Goal: Task Accomplishment & Management: Complete application form

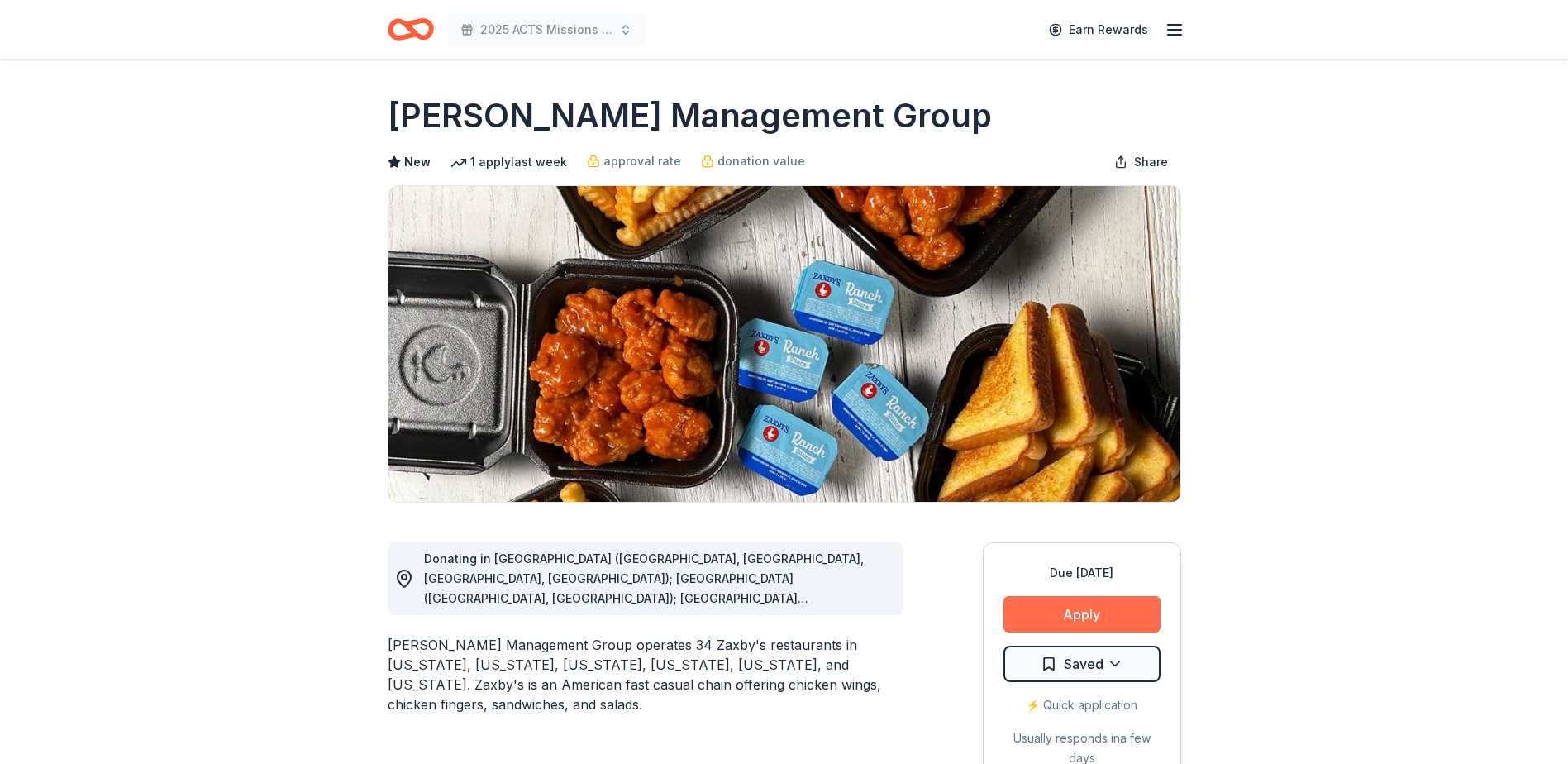
click at [1104, 612] on button "Apply" at bounding box center [1082, 614] width 157 height 36
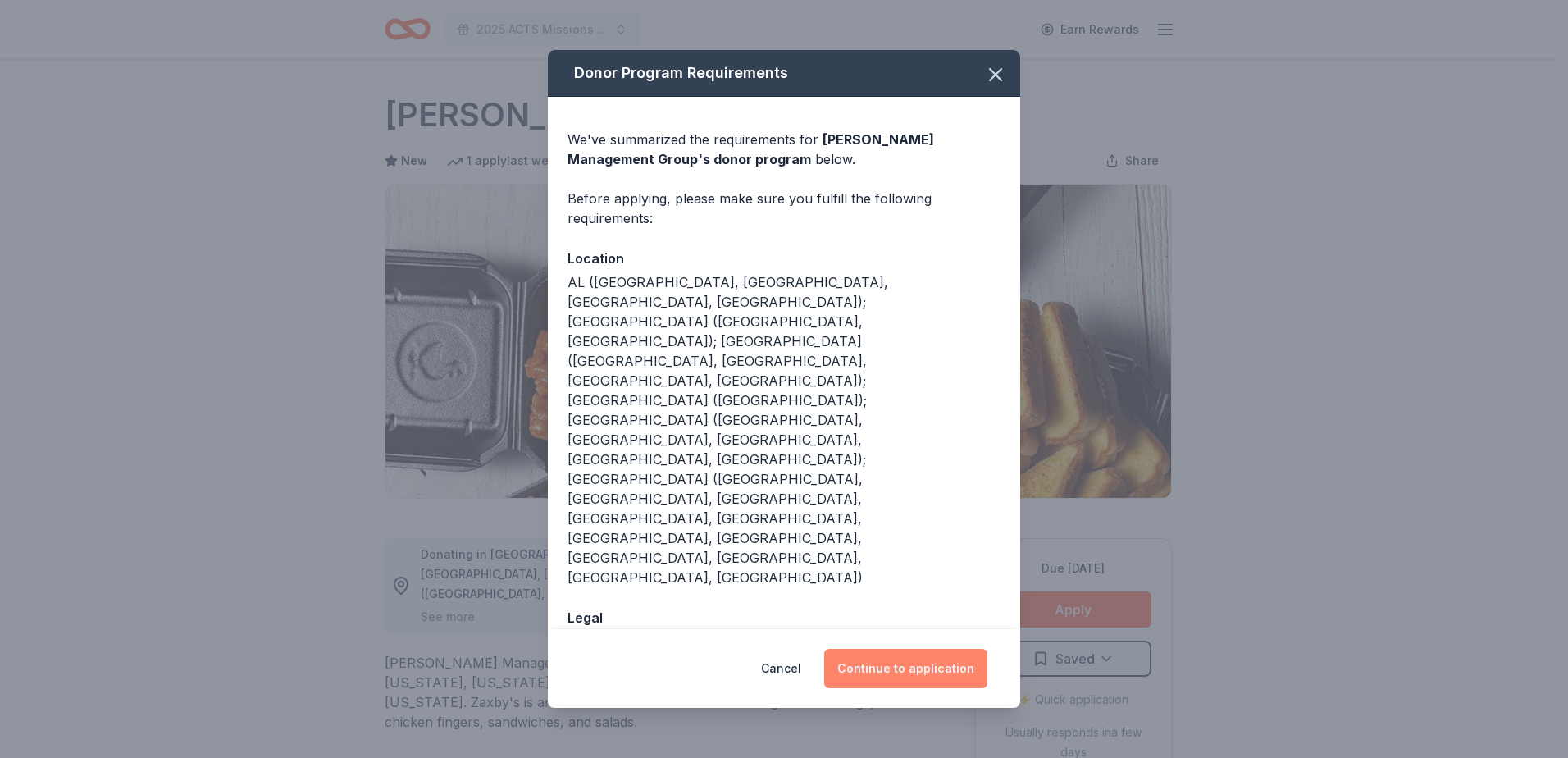
click at [931, 649] on button "Continue to application" at bounding box center [905, 669] width 164 height 40
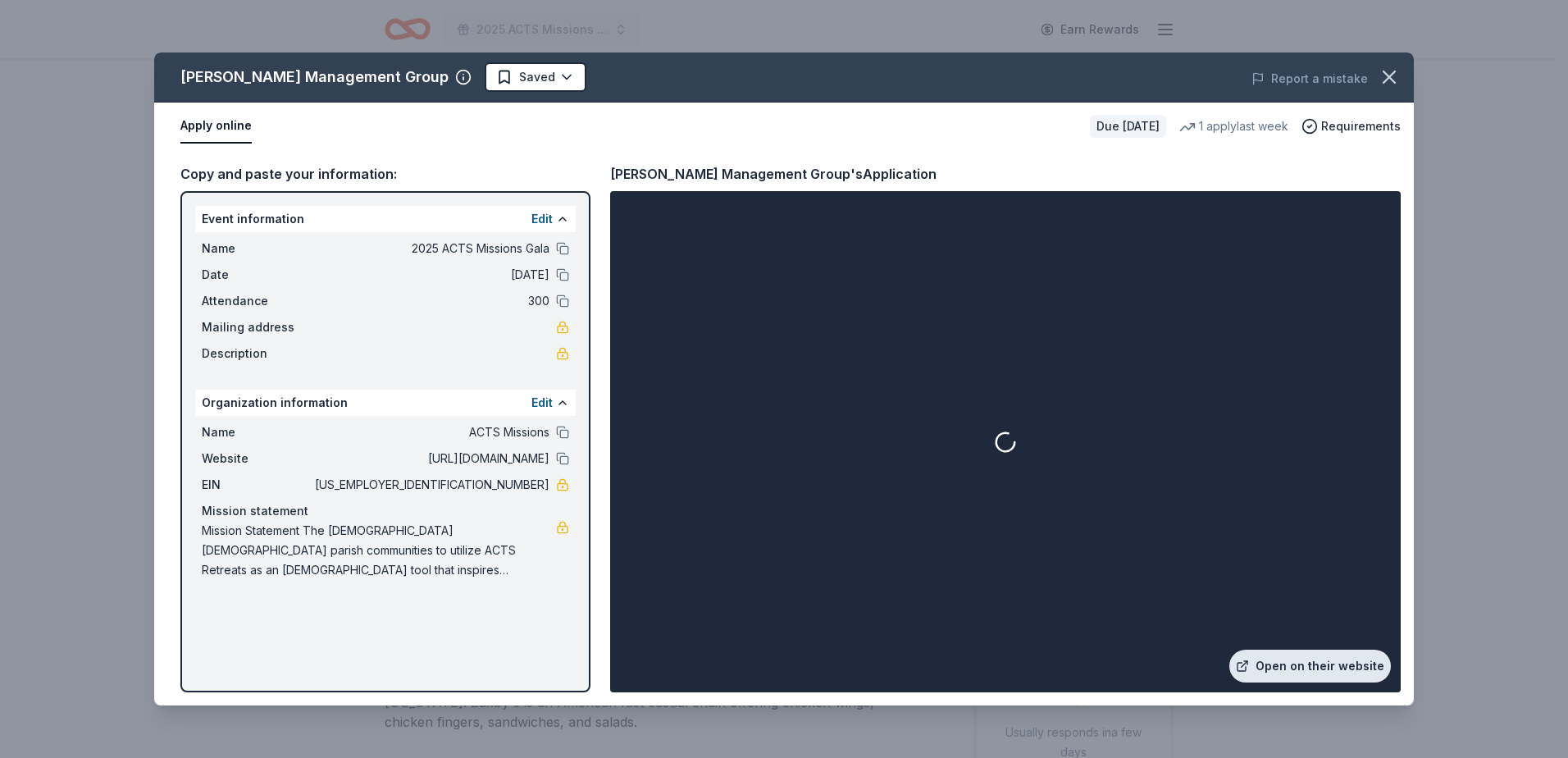
click at [1287, 663] on link "Open on their website" at bounding box center [1310, 666] width 162 height 33
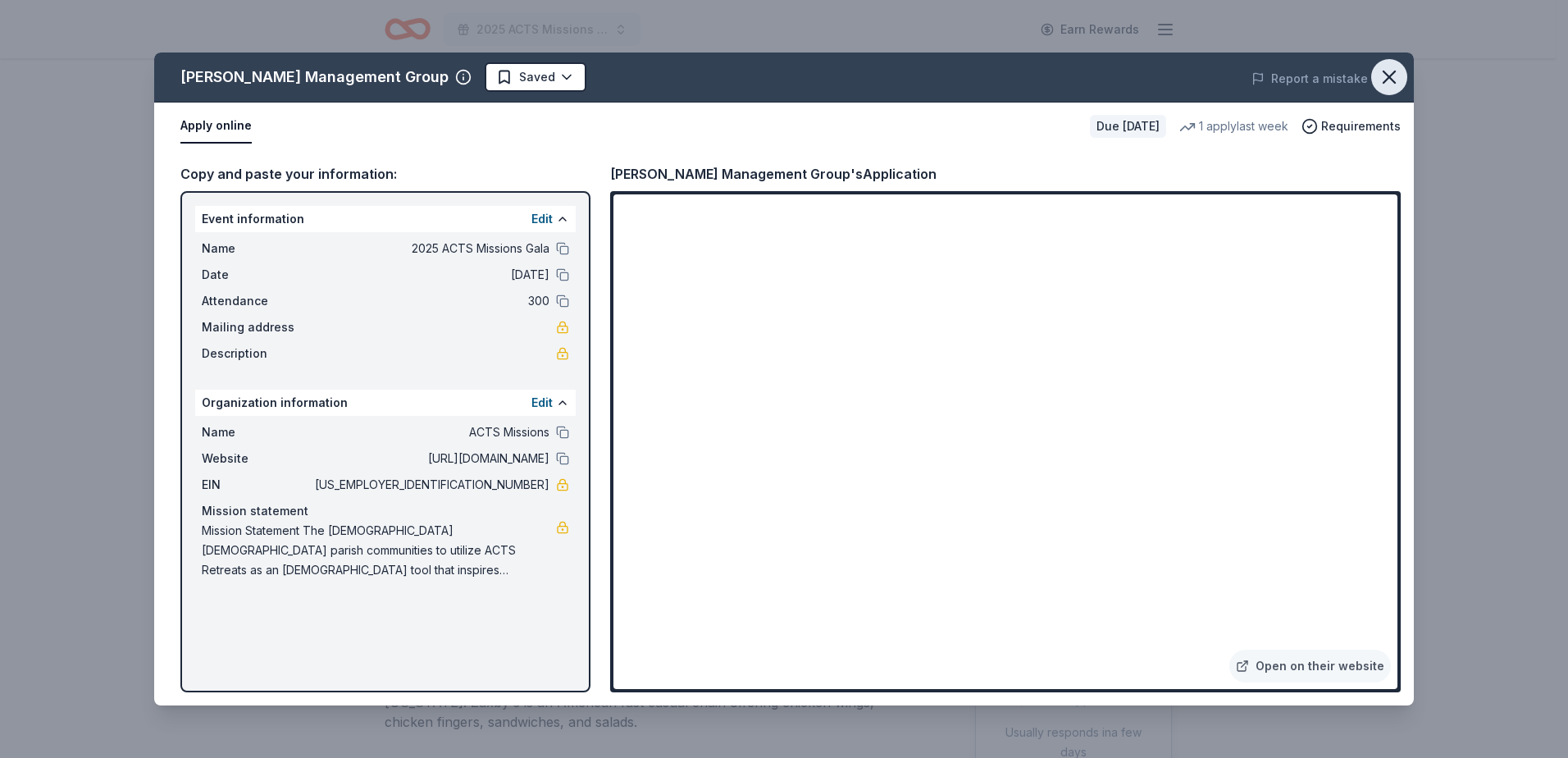
click at [1395, 74] on icon "button" at bounding box center [1389, 77] width 23 height 23
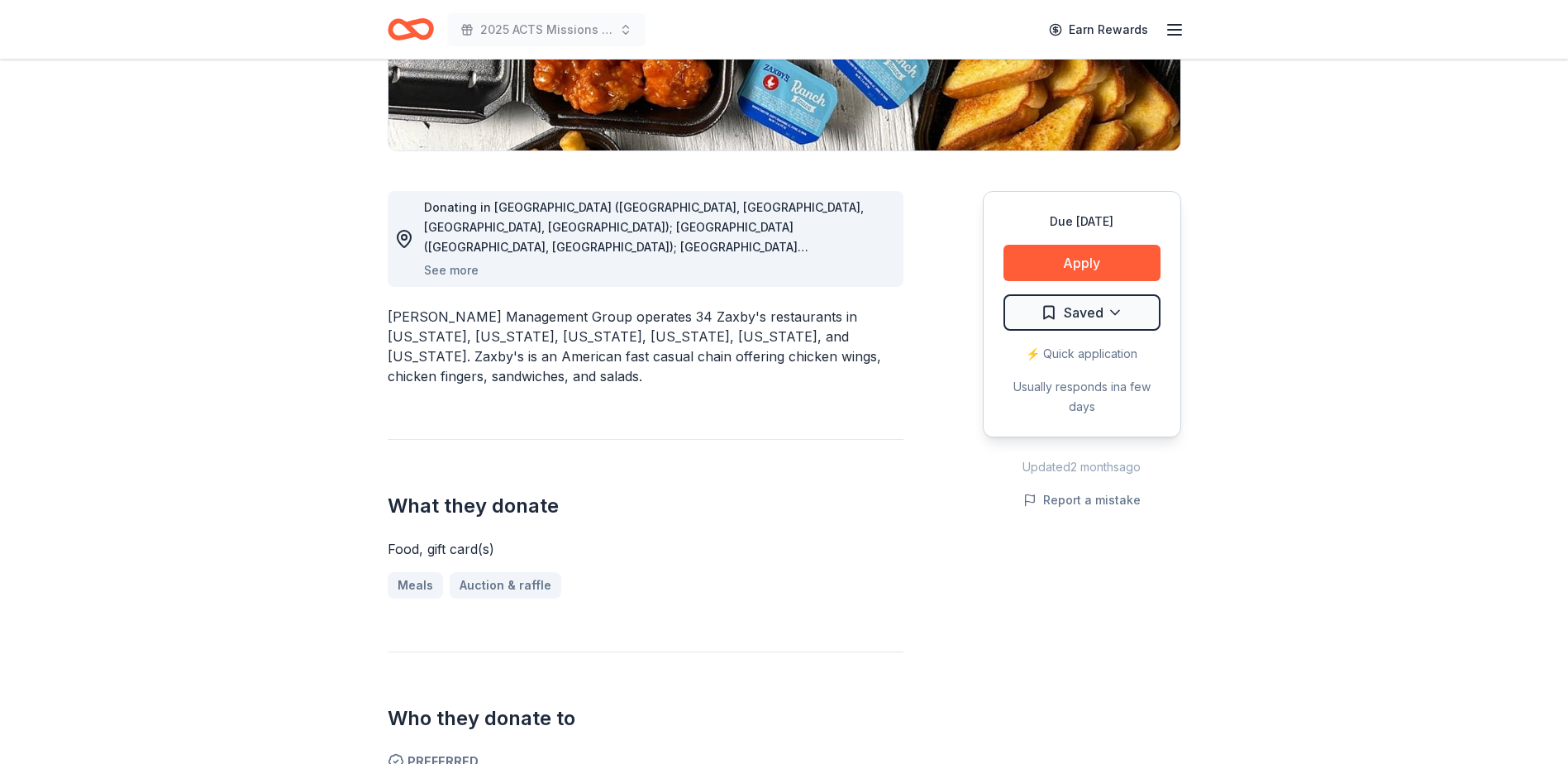
scroll to position [413, 0]
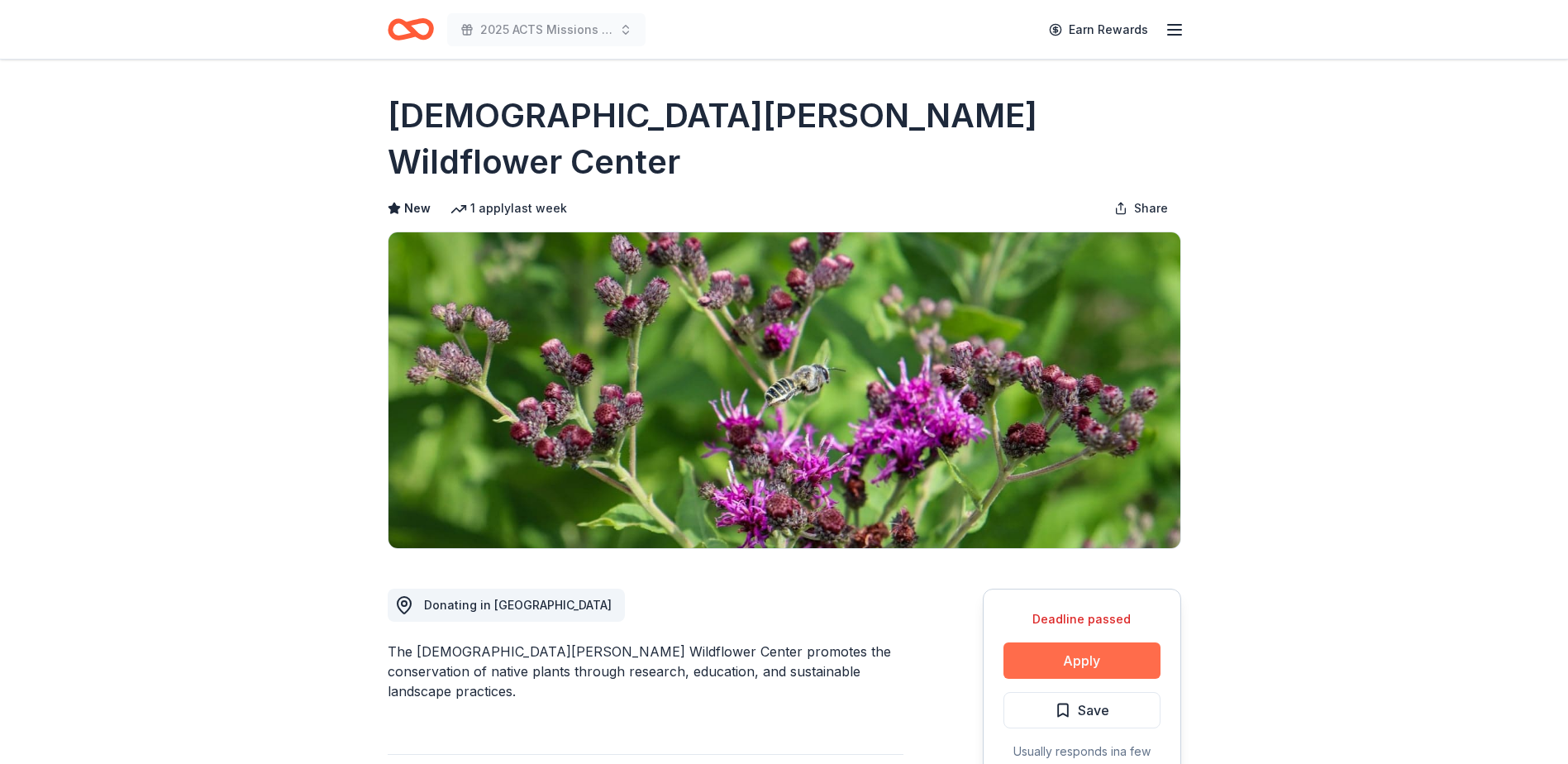
click at [1126, 643] on button "Apply" at bounding box center [1082, 661] width 157 height 36
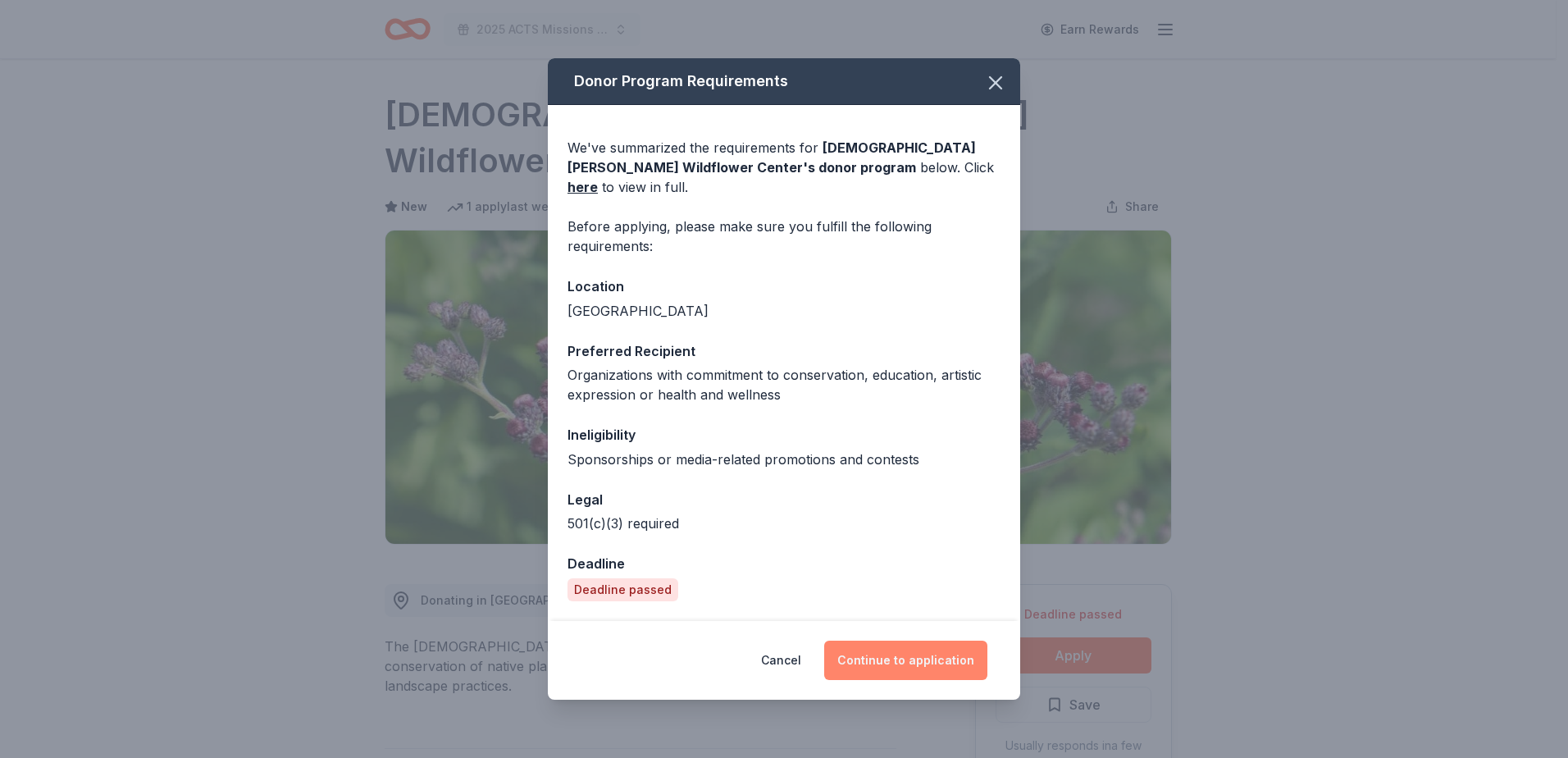
click at [902, 643] on button "Continue to application" at bounding box center [905, 661] width 164 height 40
